Goal: Browse casually: Explore the website without a specific task or goal

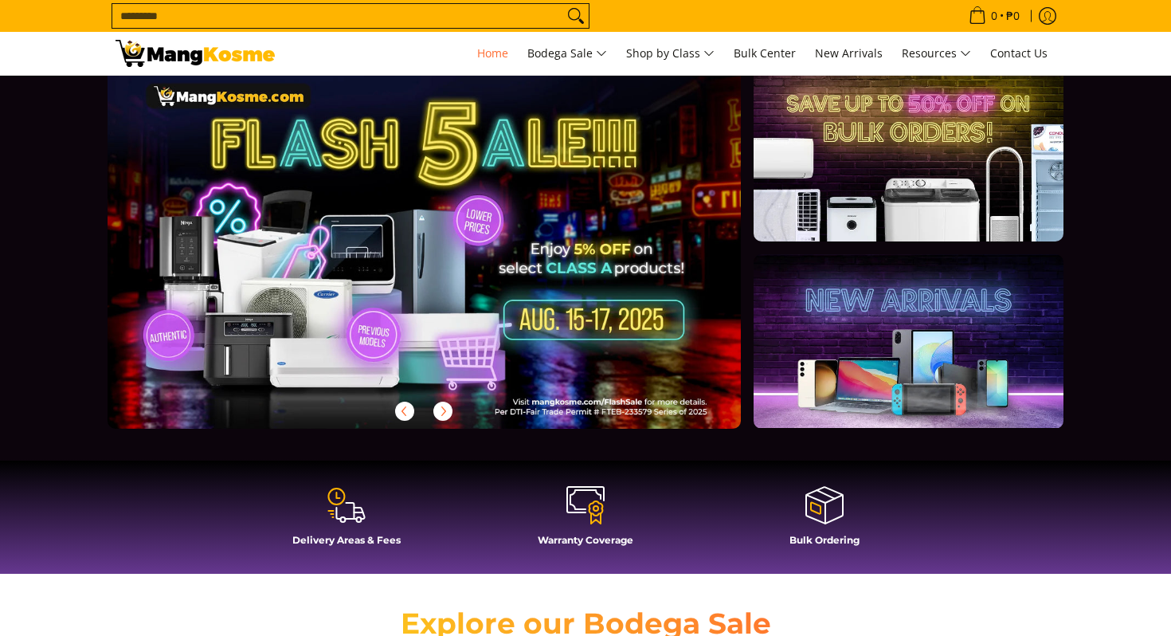
scroll to position [49, 0]
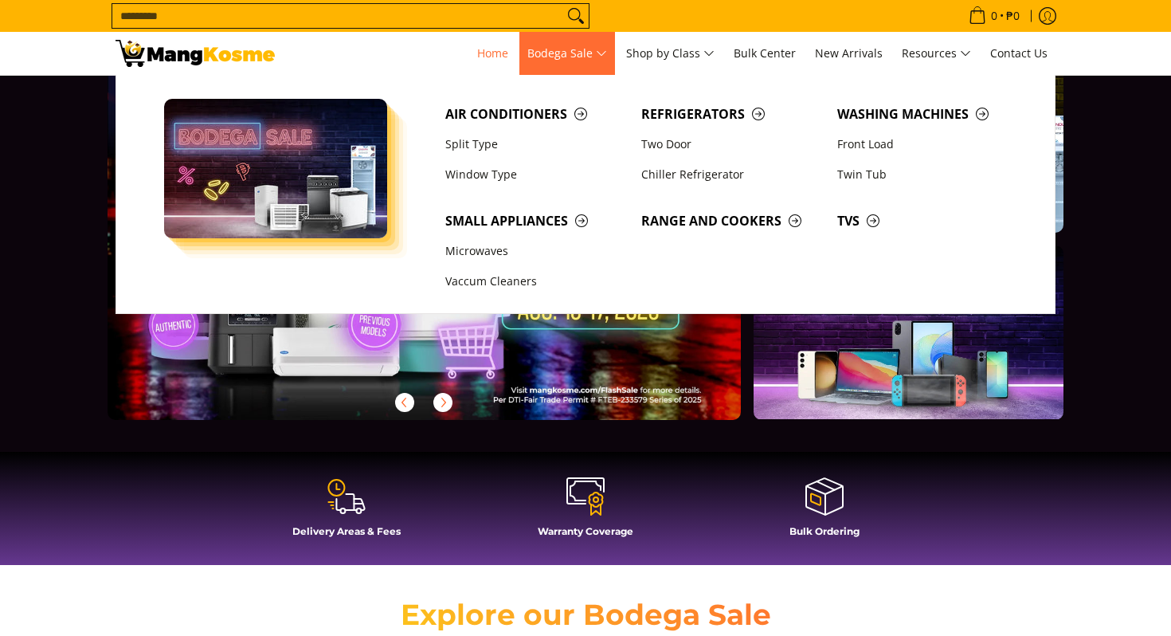
click at [570, 57] on span "Bodega Sale" at bounding box center [567, 54] width 80 height 20
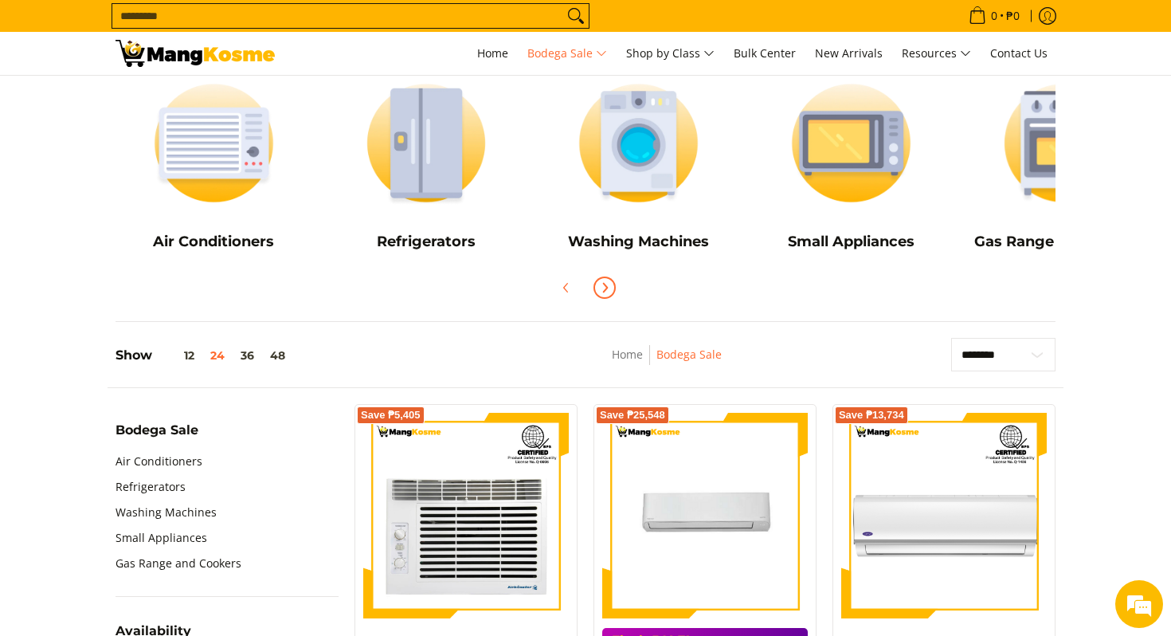
scroll to position [180, 0]
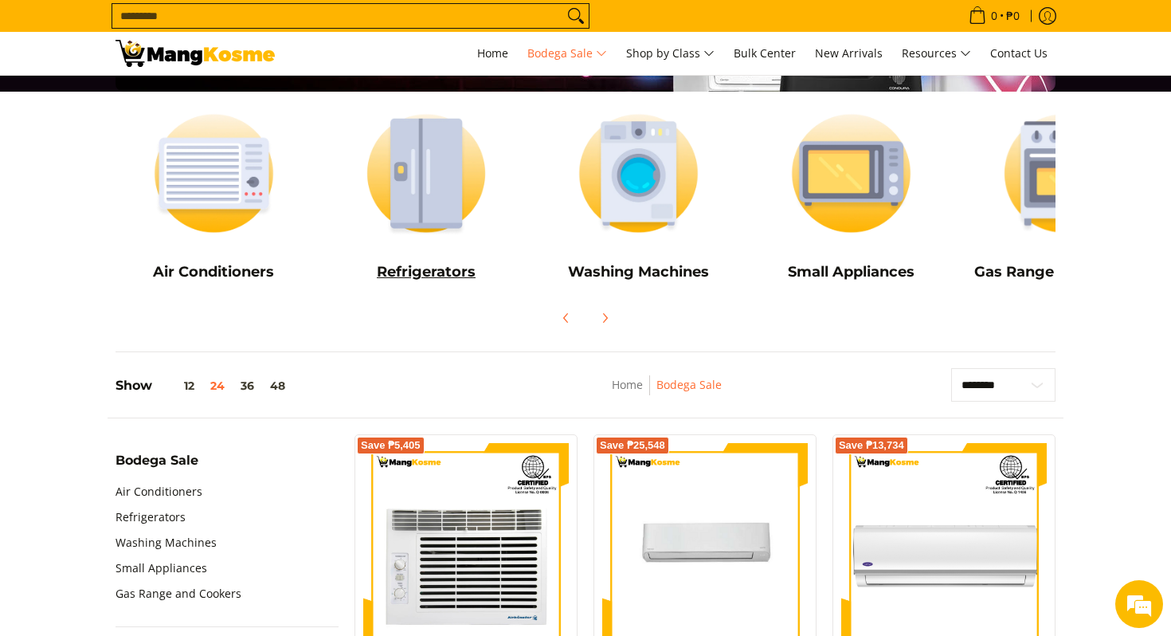
click at [448, 219] on img at bounding box center [426, 173] width 197 height 147
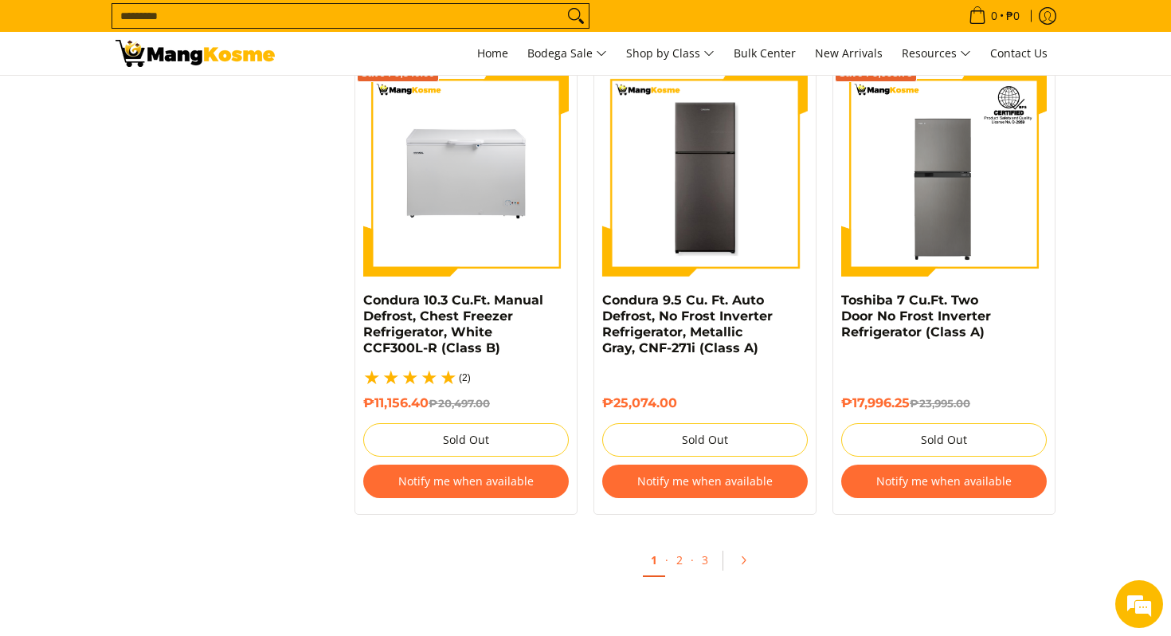
scroll to position [3391, 0]
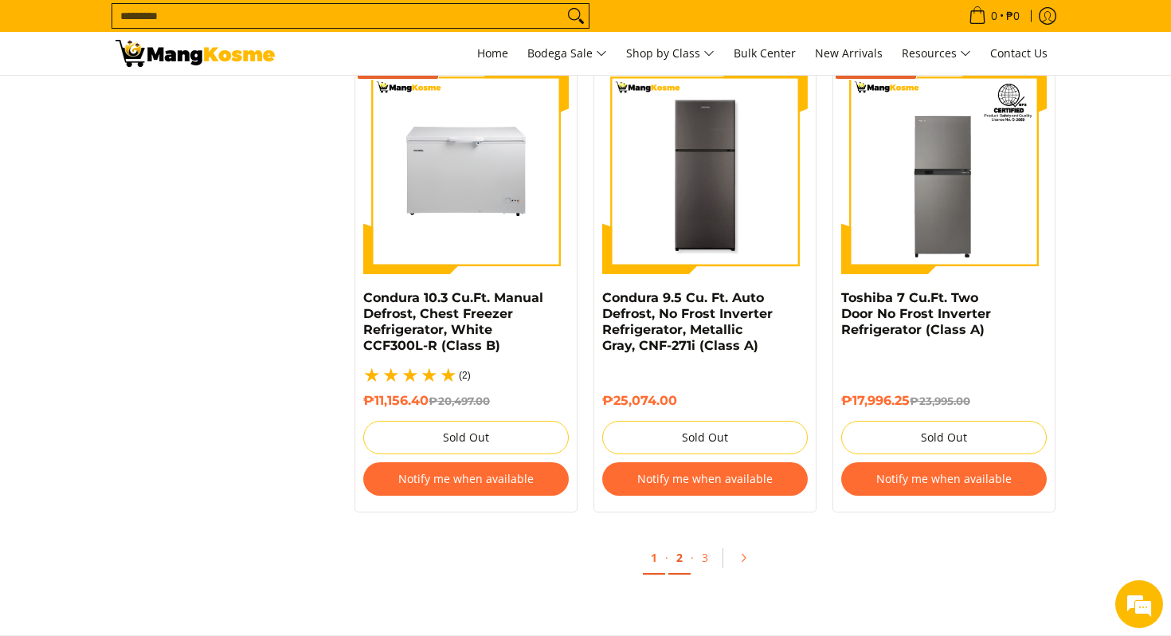
click at [682, 559] on link "2" at bounding box center [679, 558] width 22 height 33
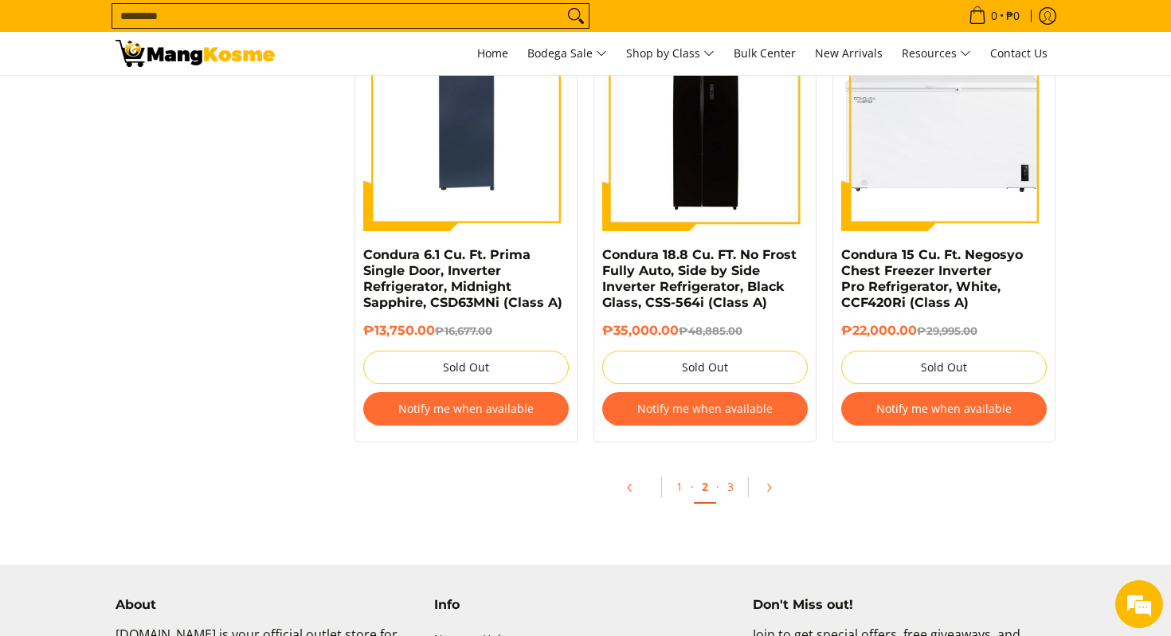
scroll to position [3409, 0]
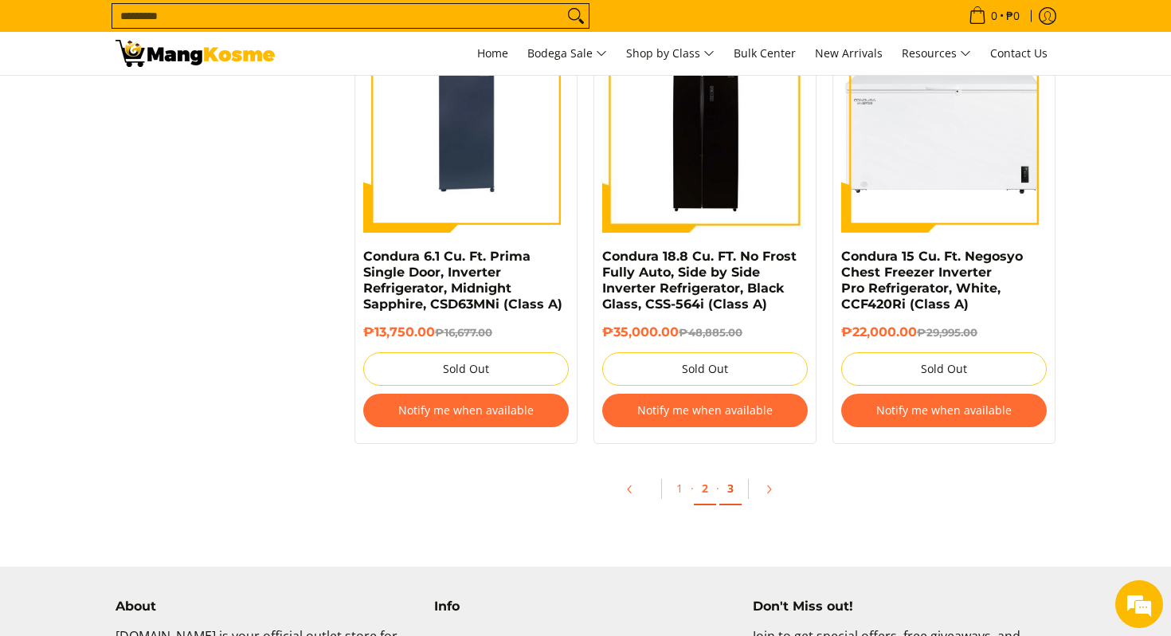
click at [727, 503] on link "3" at bounding box center [730, 488] width 22 height 33
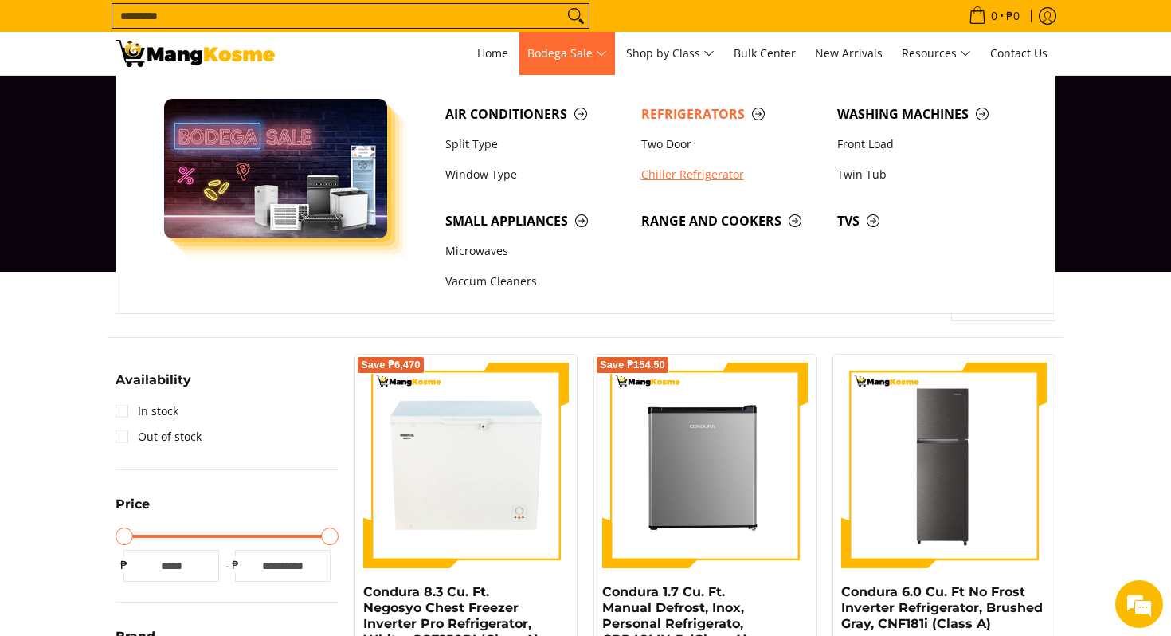
click at [696, 182] on link "Chiller Refrigerator" at bounding box center [731, 174] width 196 height 30
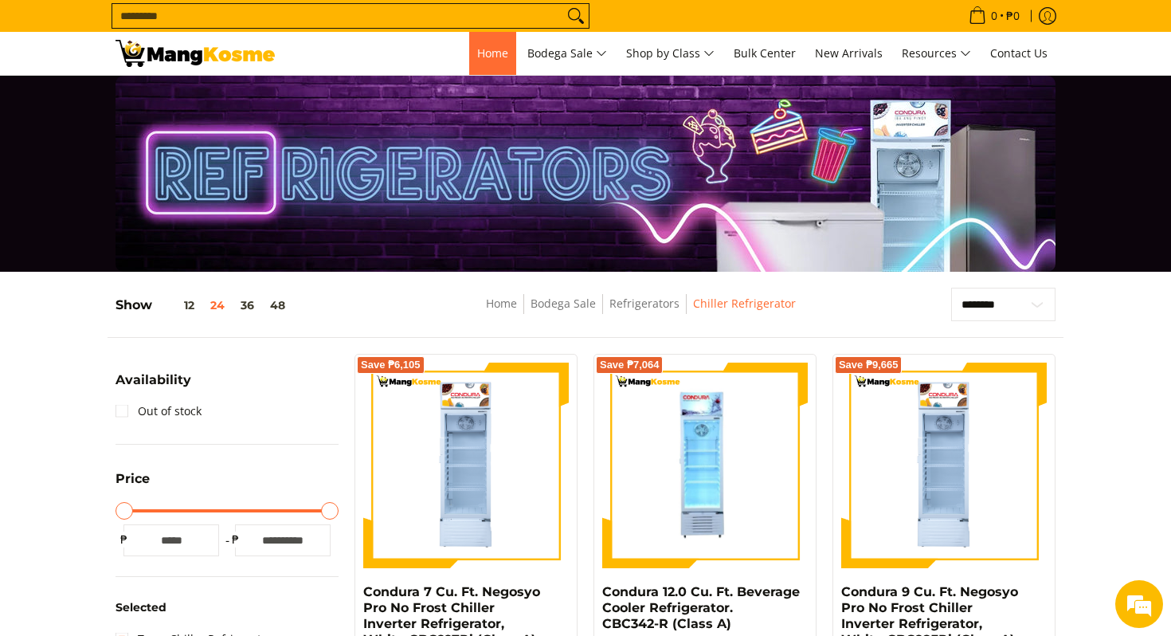
click at [488, 55] on span "Home" at bounding box center [492, 52] width 31 height 15
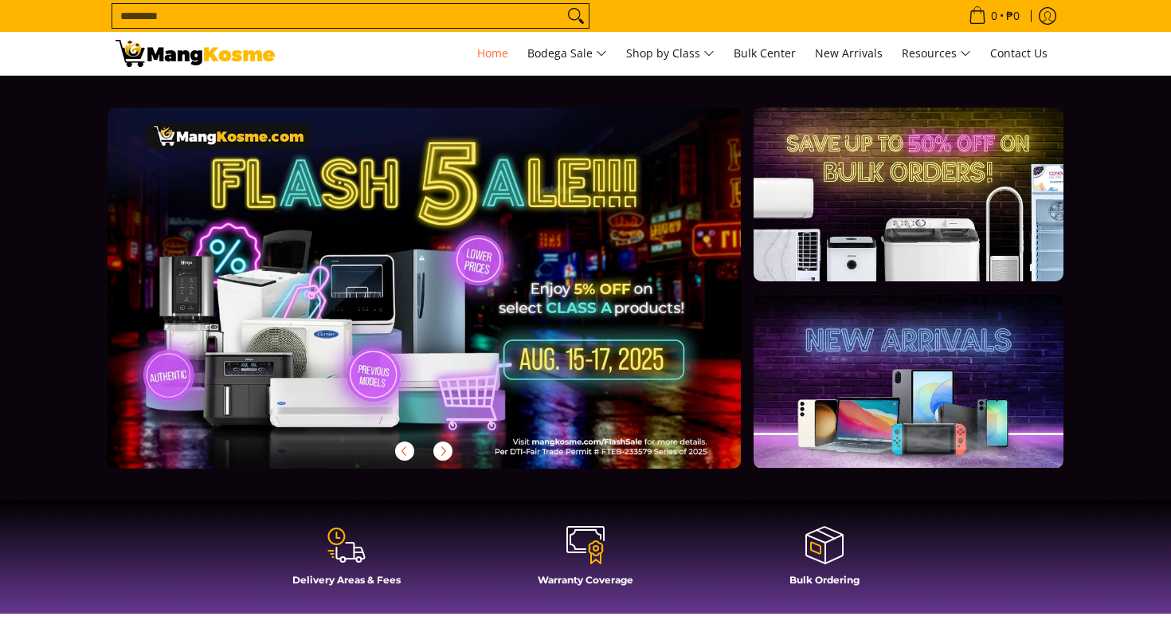
click at [419, 312] on link at bounding box center [450, 301] width 684 height 386
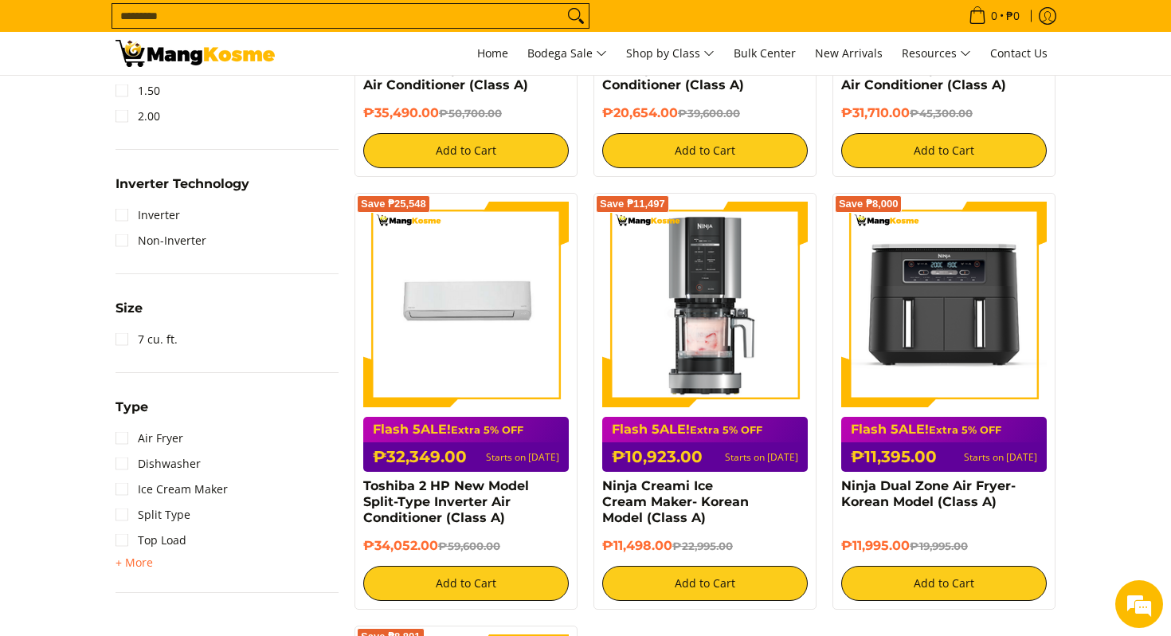
scroll to position [1072, 0]
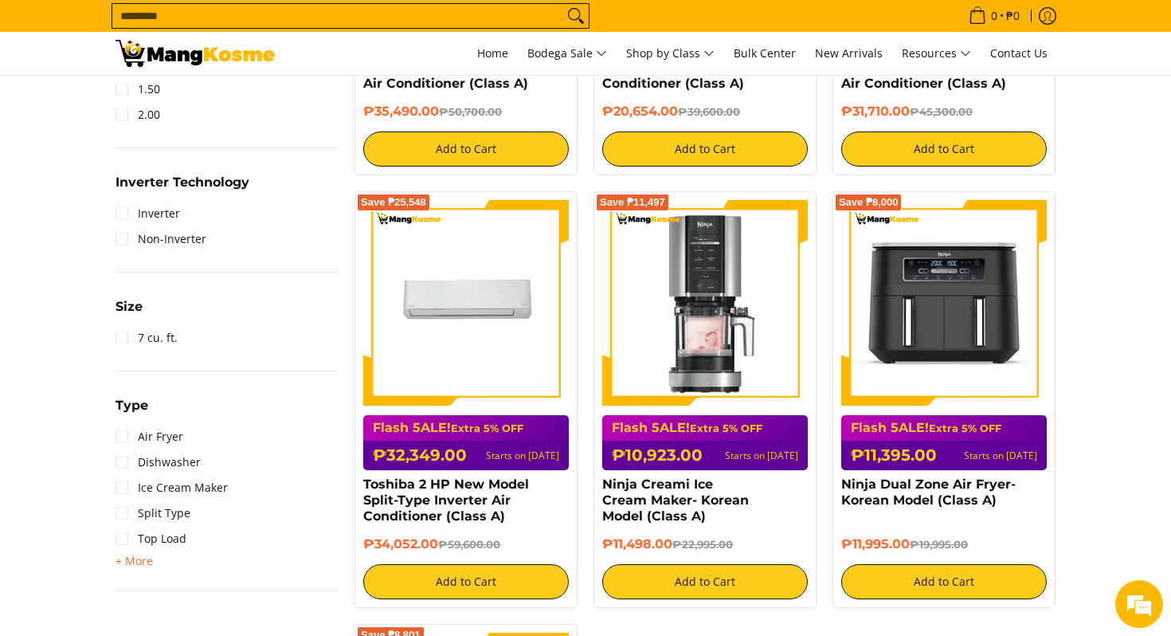
click at [693, 363] on img at bounding box center [705, 303] width 206 height 206
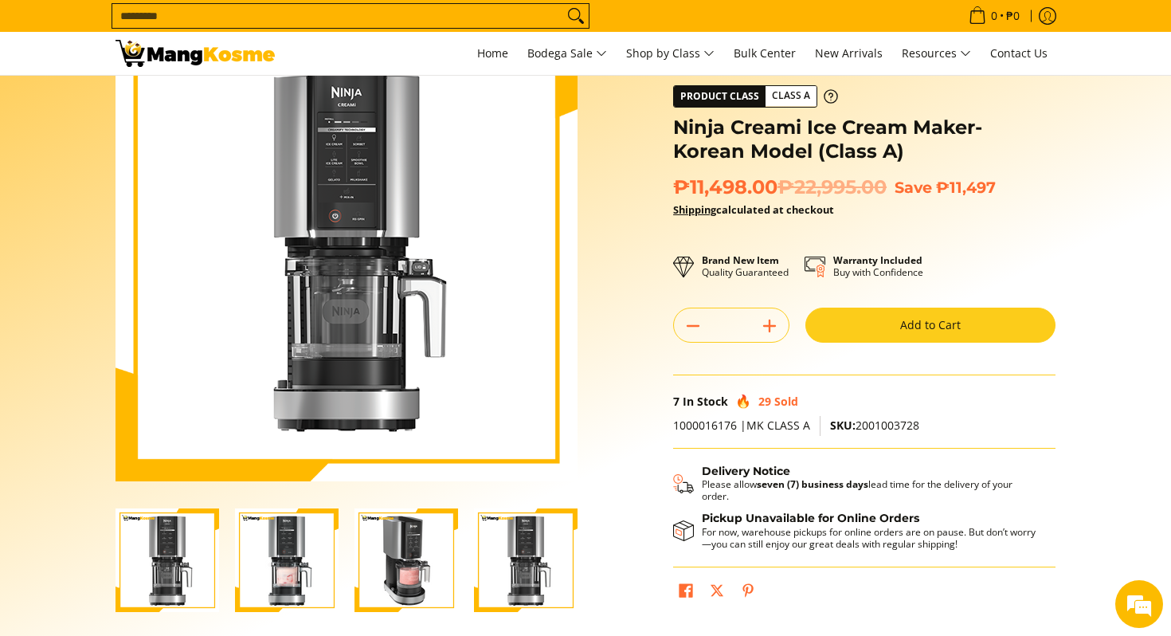
scroll to position [84, 0]
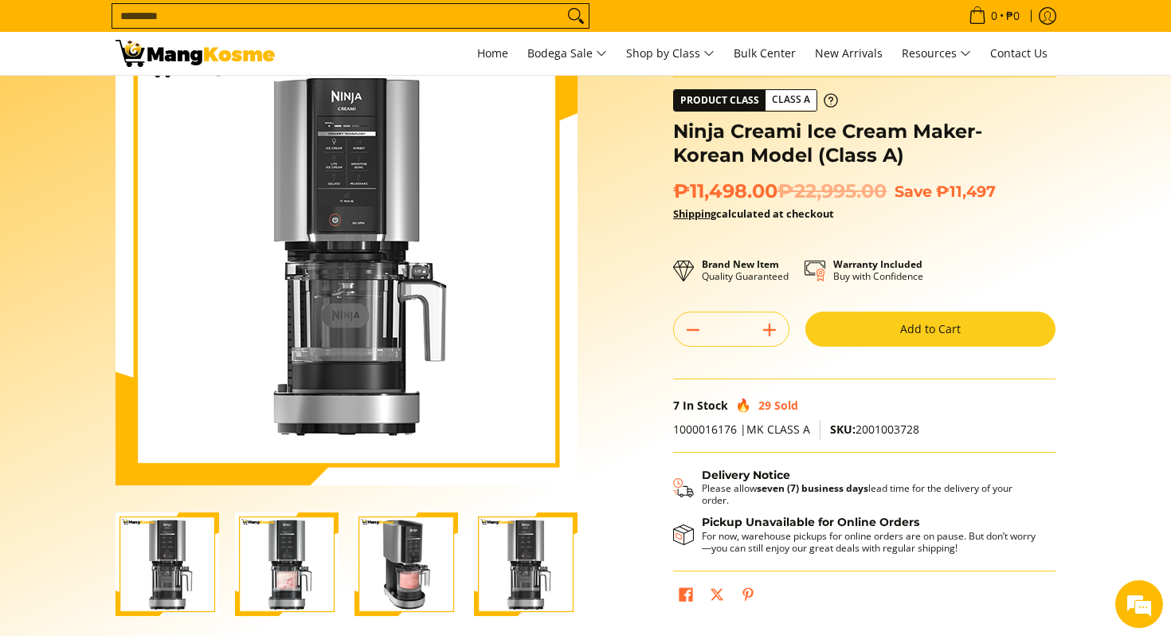
click at [417, 565] on img "ninja-creami-ice-cream-maker-gray-korean-model-with-sample-content-right-side-v…" at bounding box center [407, 564] width 104 height 104
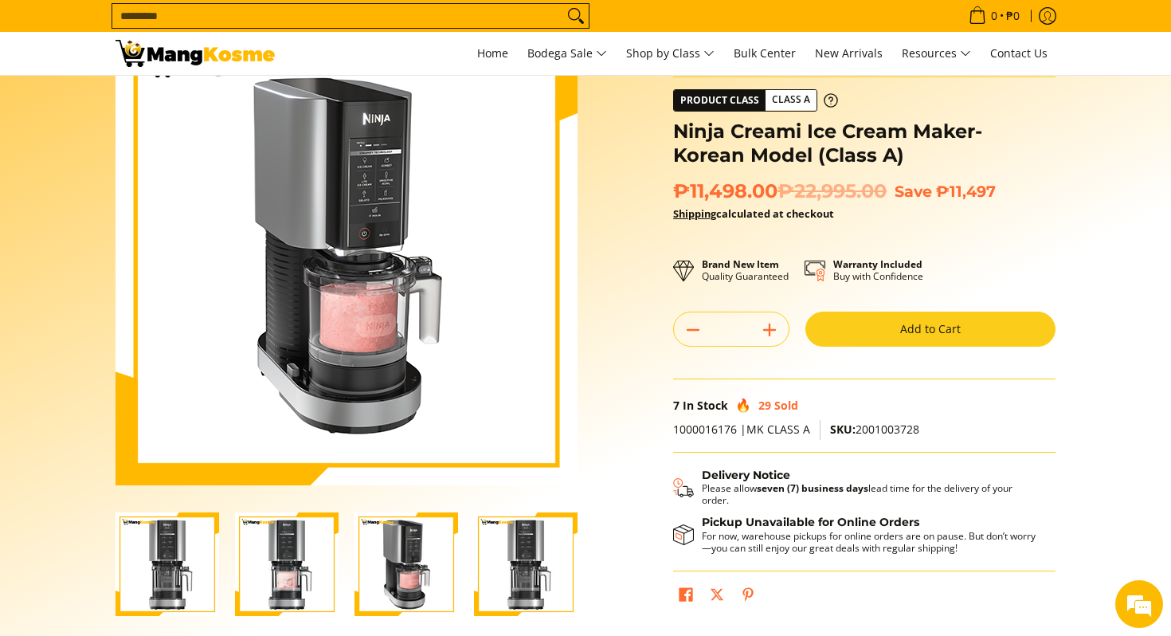
click at [526, 571] on img "Ninja Creami Ice Cream Maker- Korean Model (Class A)-4" at bounding box center [526, 564] width 104 height 104
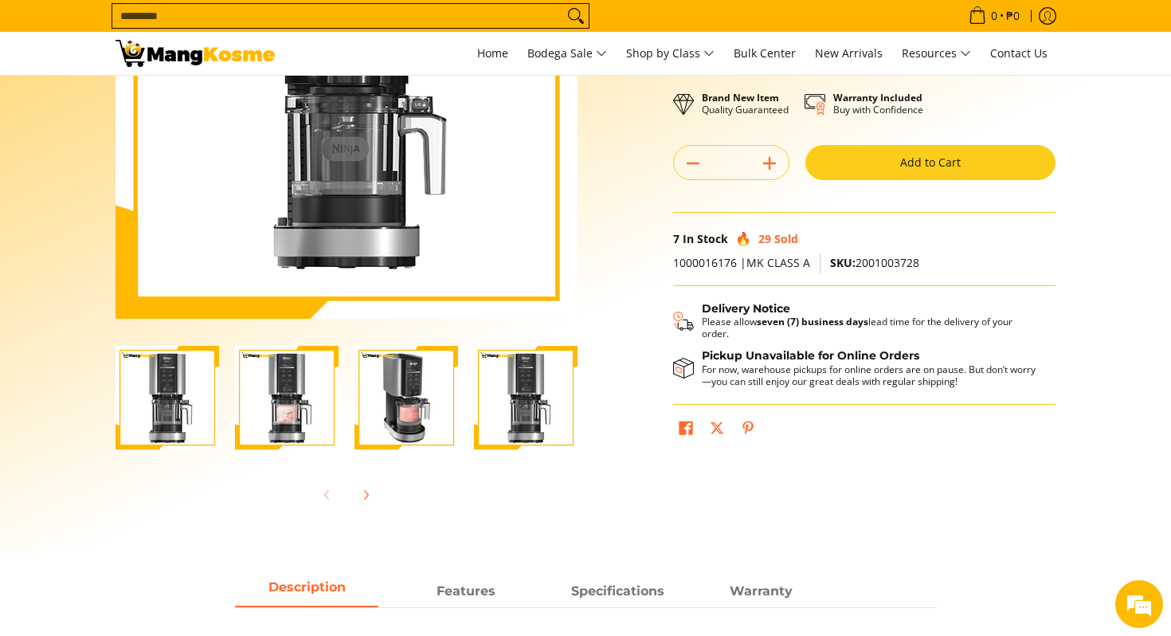
scroll to position [0, 0]
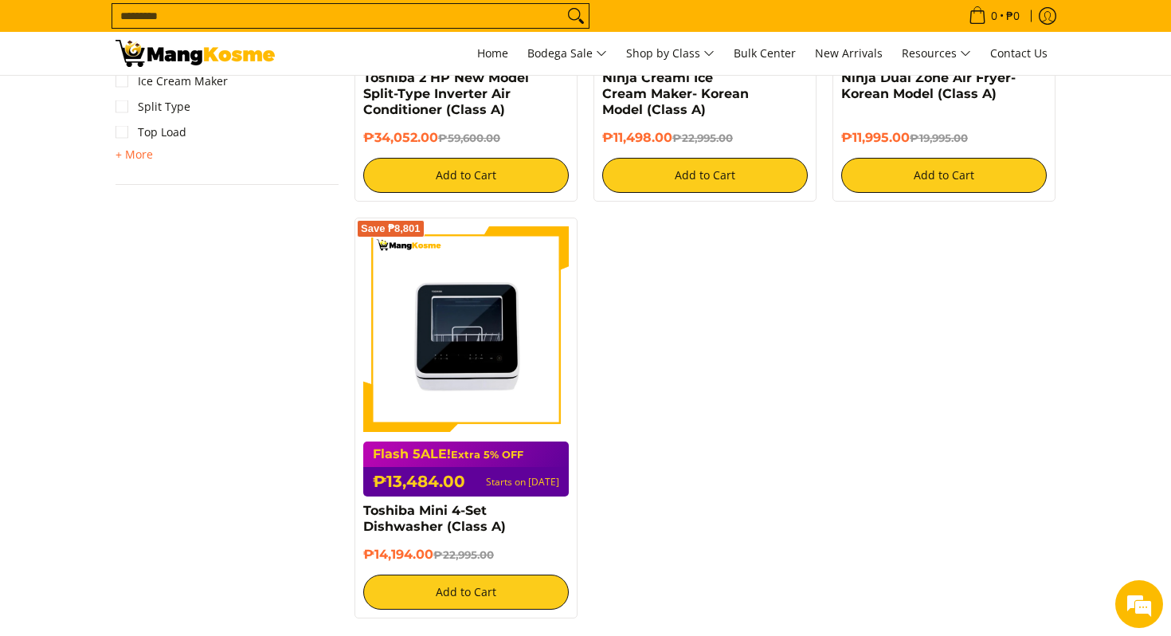
scroll to position [1484, 0]
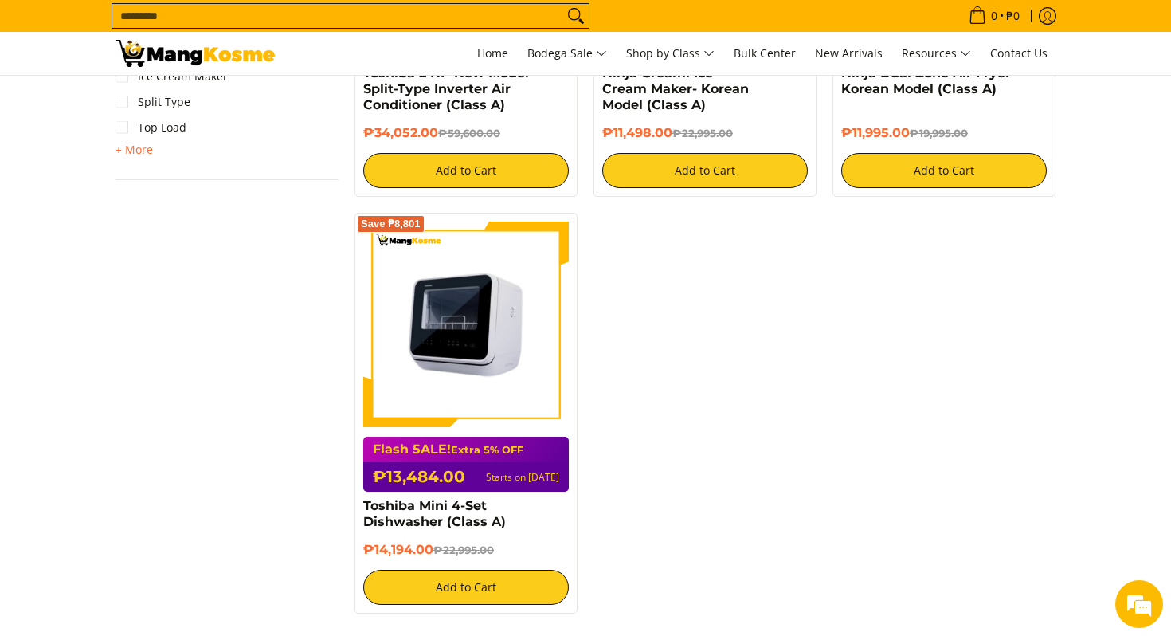
click at [499, 290] on img at bounding box center [466, 325] width 206 height 206
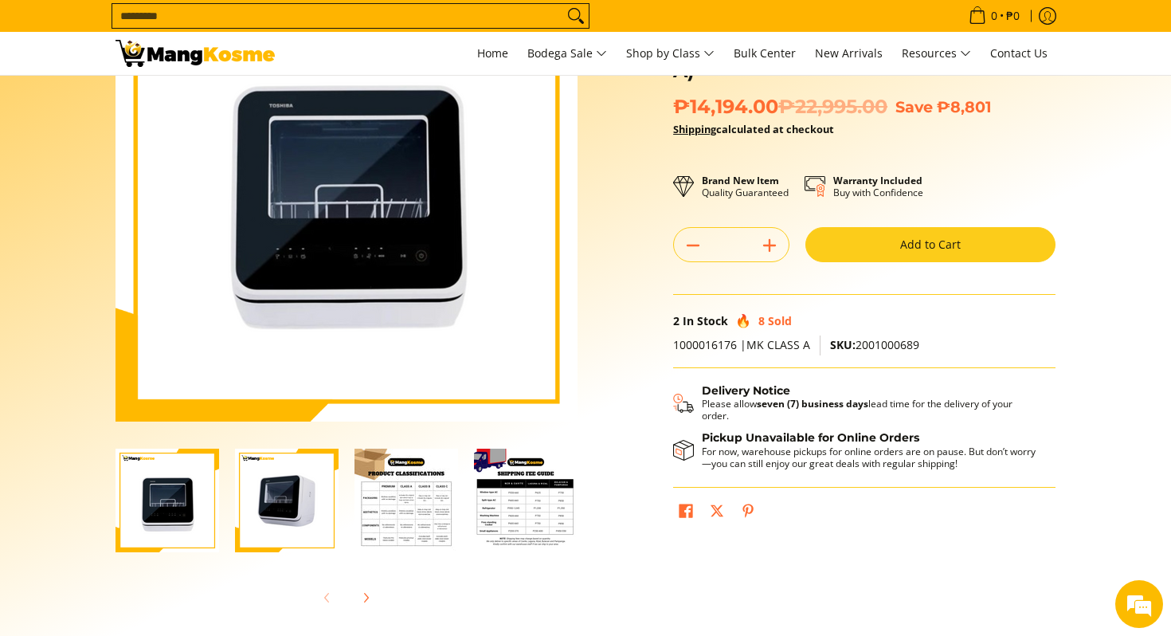
scroll to position [116, 0]
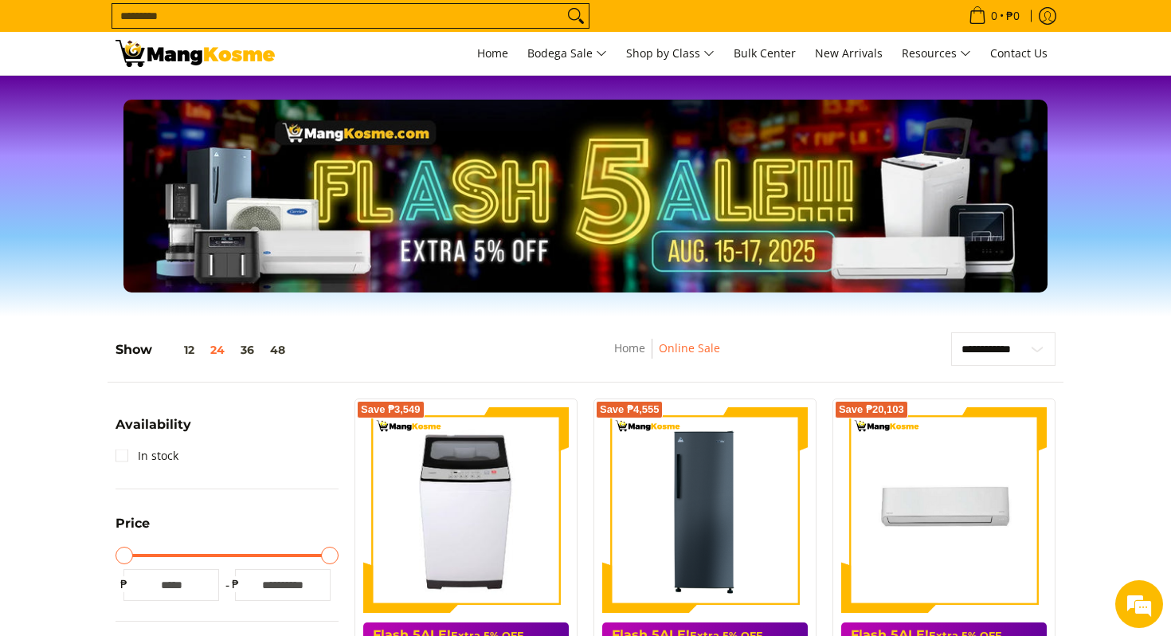
click at [167, 57] on img at bounding box center [195, 53] width 159 height 27
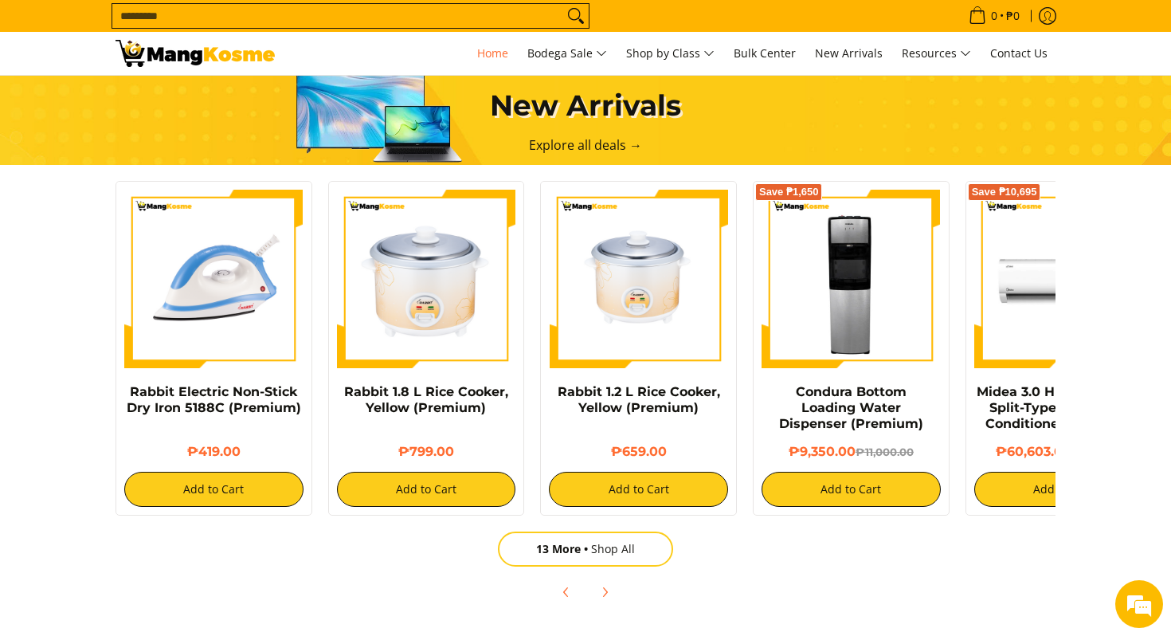
scroll to position [0, 633]
